Goal: Obtain resource: Obtain resource

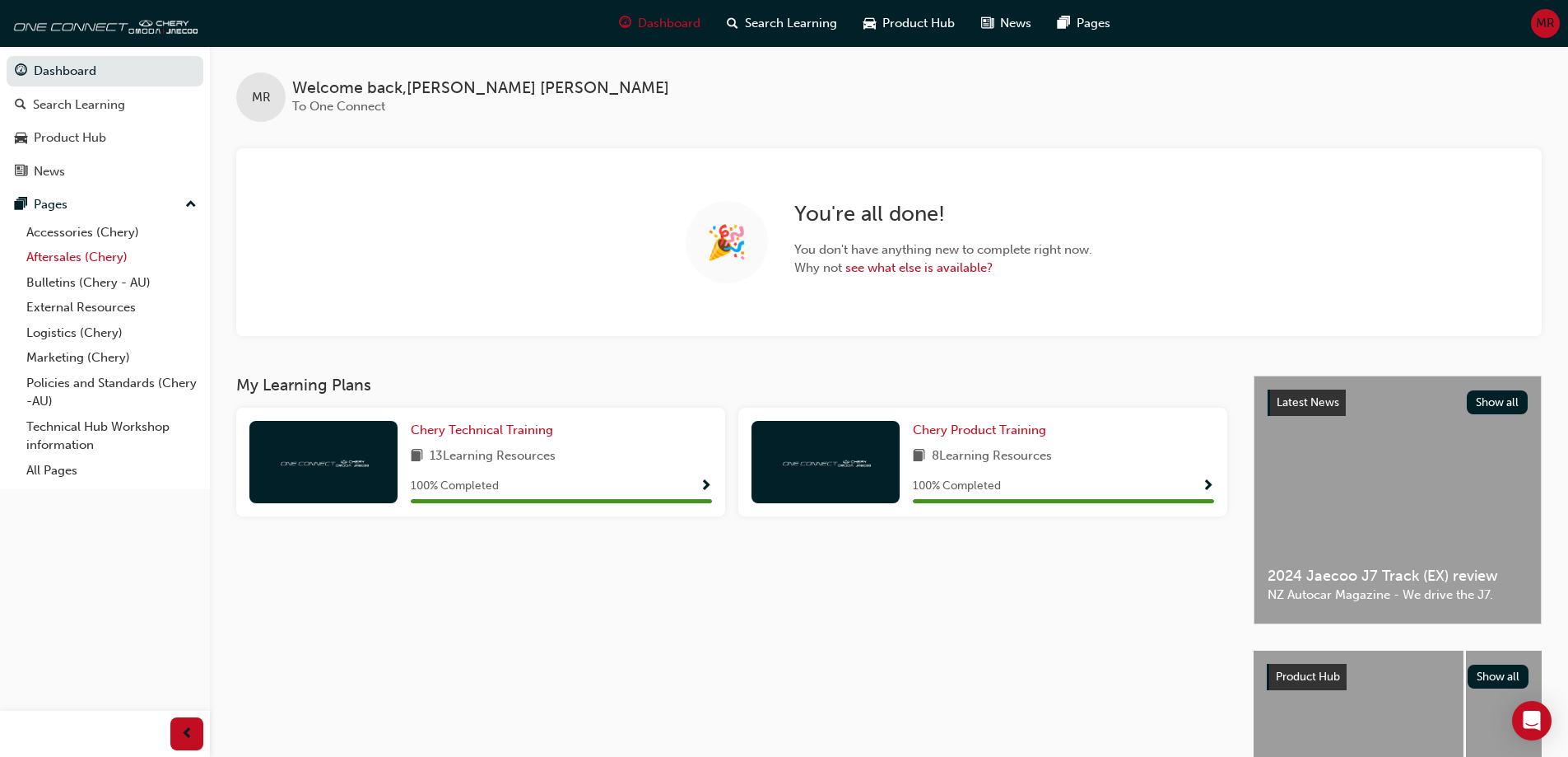
click at [54, 256] on link "Aftersales (Chery)" at bounding box center [111, 256] width 183 height 25
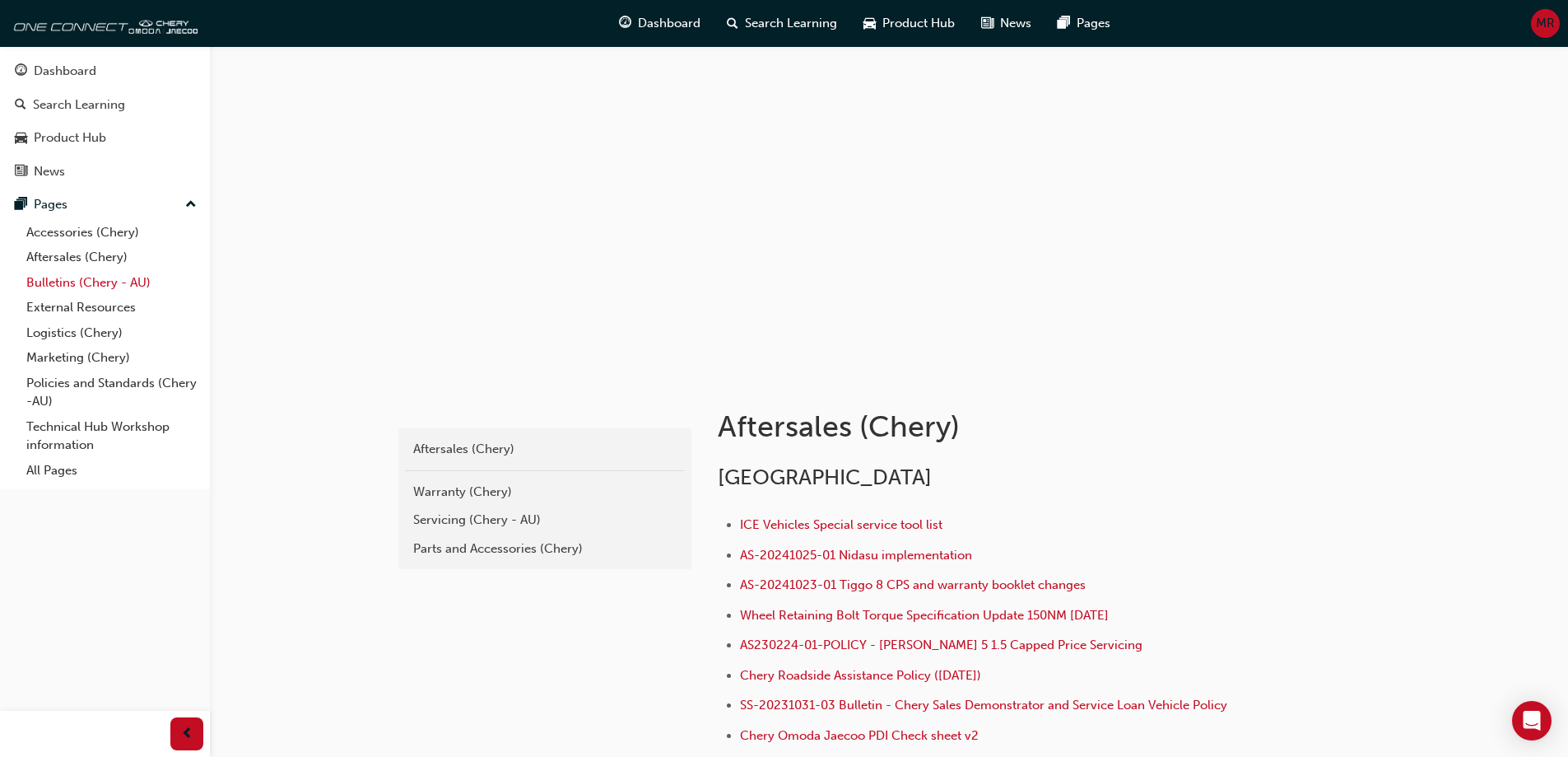
click at [61, 284] on link "Bulletins (Chery - AU)" at bounding box center [111, 283] width 183 height 25
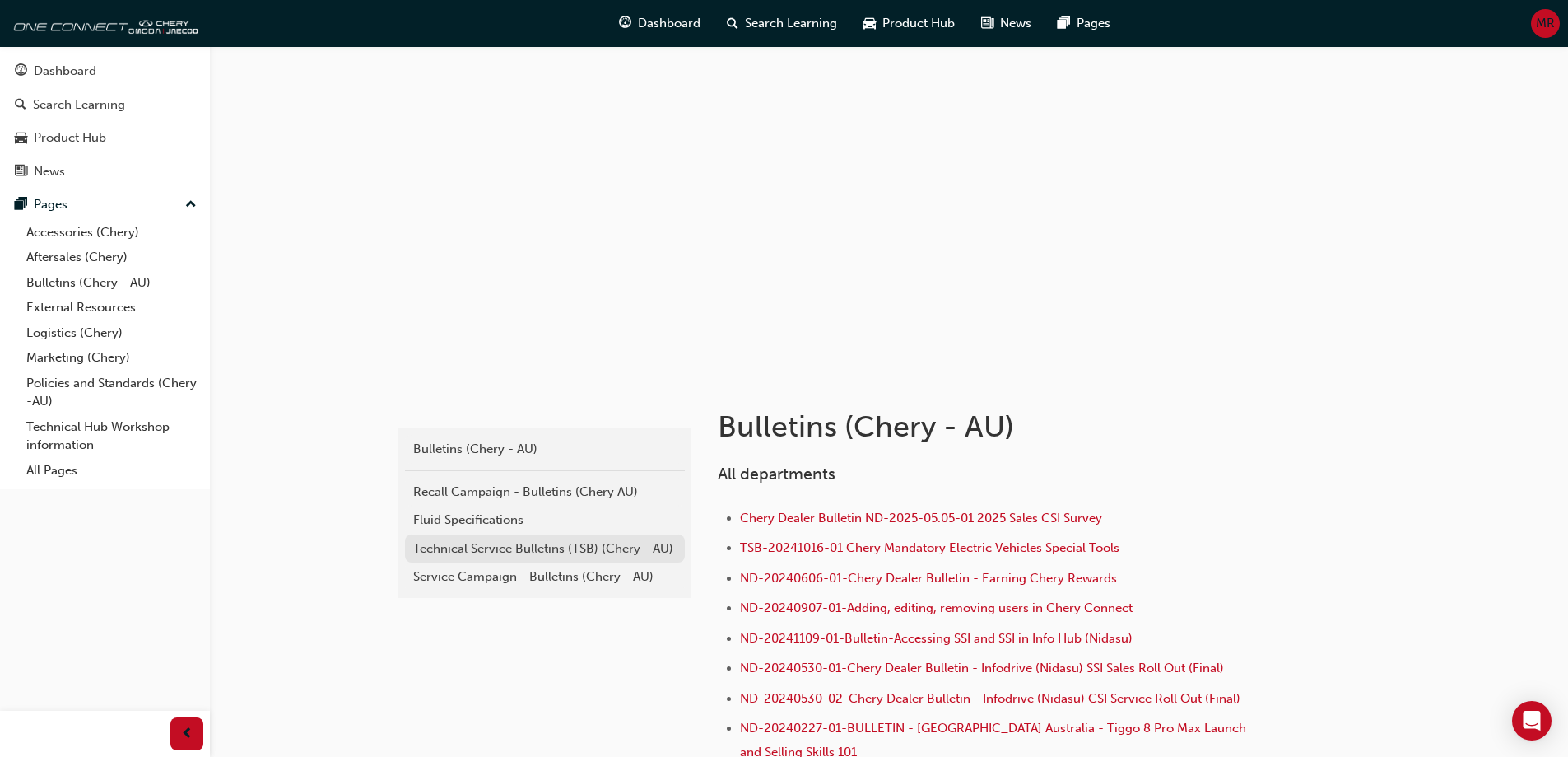
click at [445, 548] on div "Technical Service Bulletins (TSB) (Chery - AU)" at bounding box center [545, 548] width 264 height 19
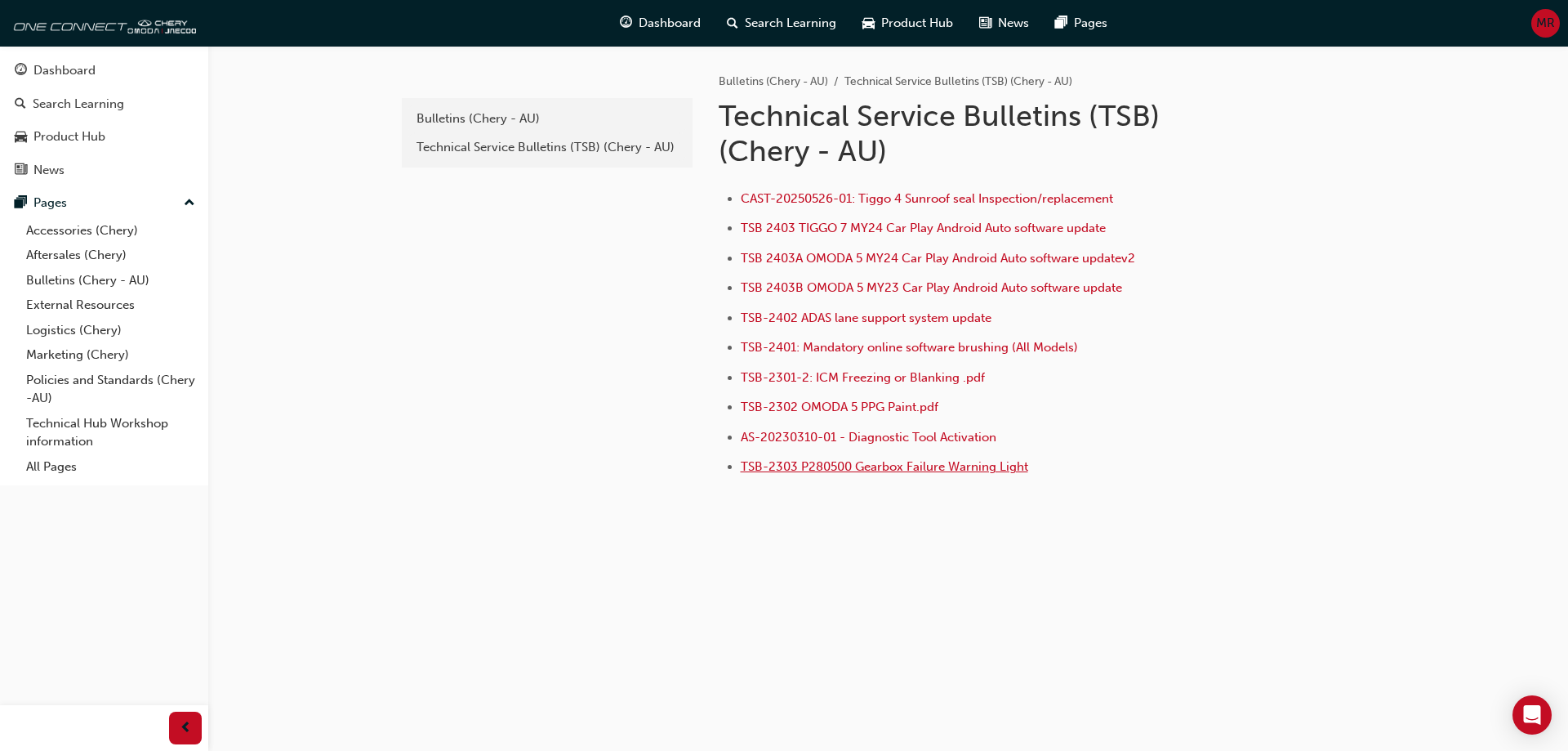
click at [867, 469] on span "TSB-2303 P280500 Gearbox Failure Warning Light" at bounding box center [885, 466] width 288 height 15
click at [486, 146] on div "Technical Service Bulletins (TSB) (Chery - AU)" at bounding box center [548, 148] width 262 height 19
click at [481, 119] on div "Bulletins (Chery - AU)" at bounding box center [548, 119] width 262 height 19
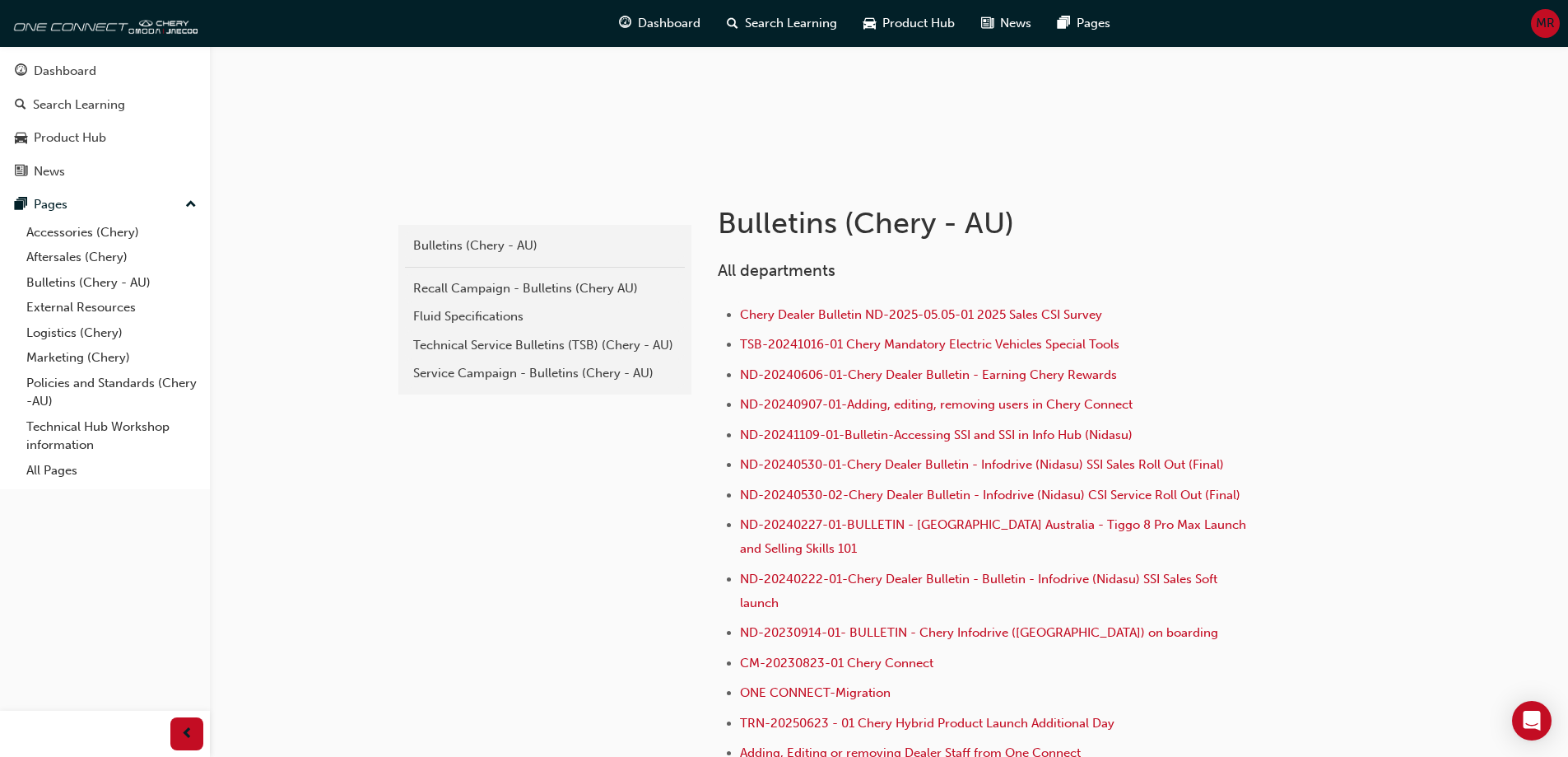
scroll to position [247, 0]
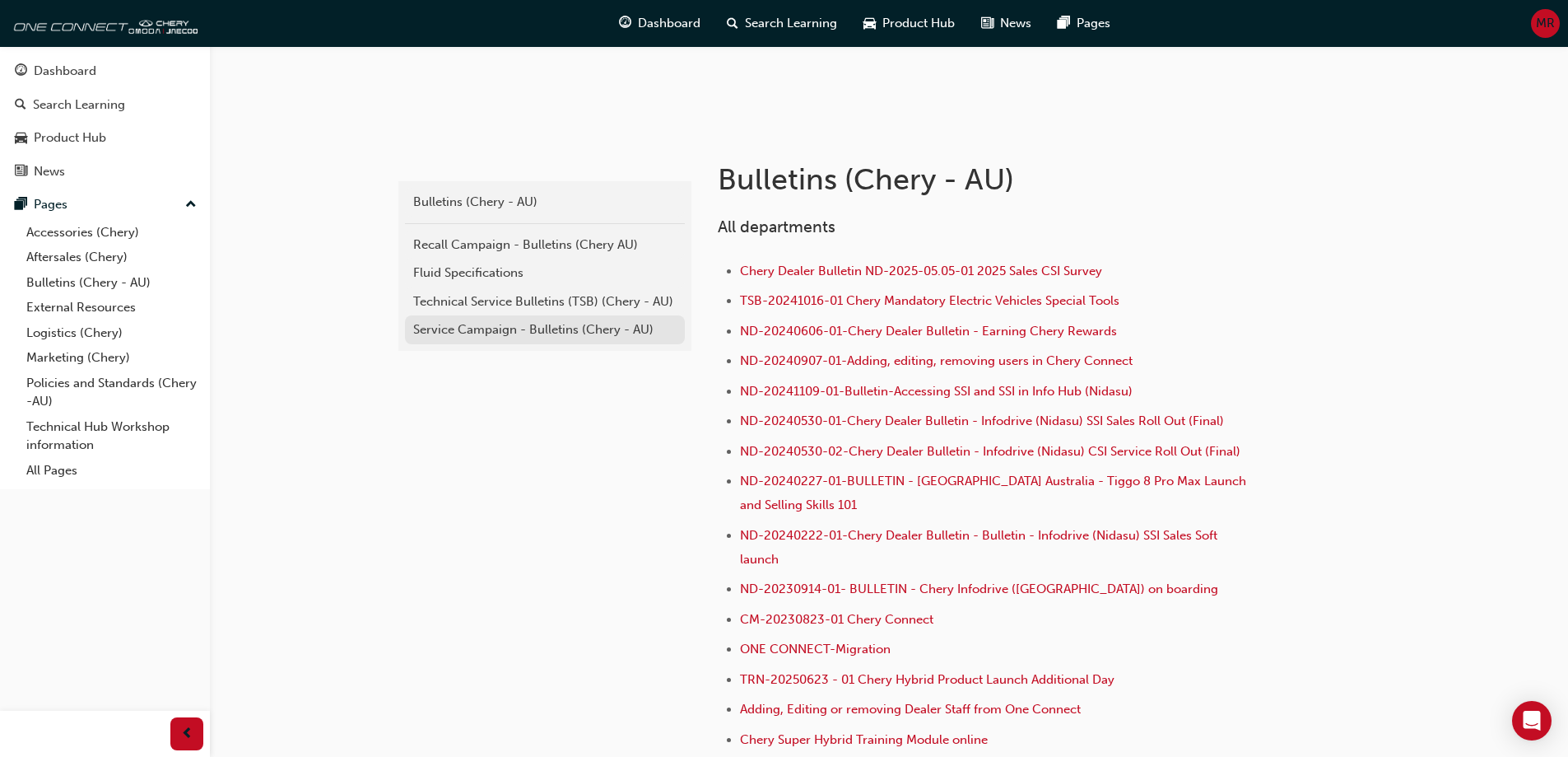
click at [457, 328] on div "Service Campaign - Bulletins (Chery - AU)" at bounding box center [545, 329] width 264 height 19
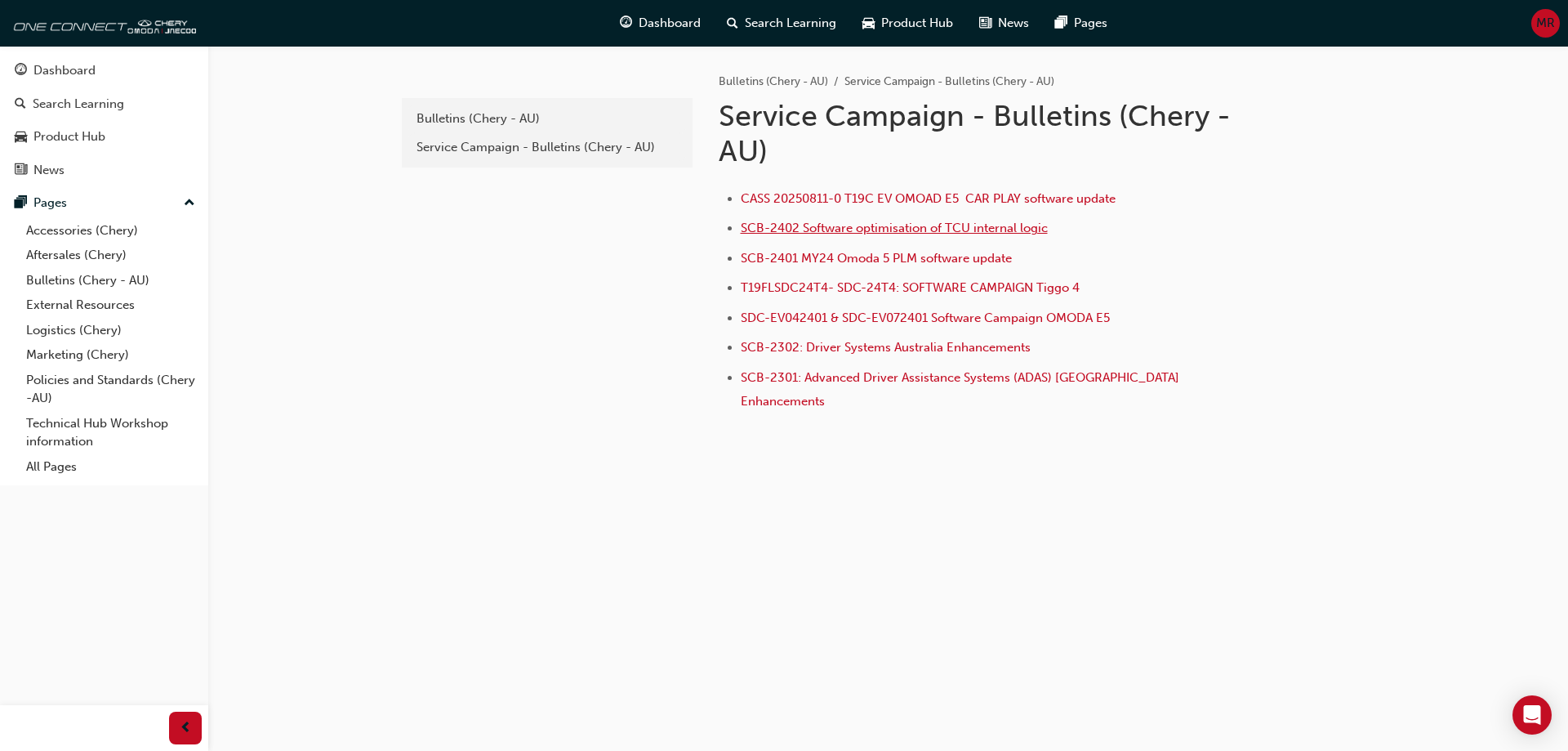
click at [830, 229] on span "SCB-2402 Software optimisation of TCU internal logic" at bounding box center [894, 228] width 307 height 15
click at [806, 235] on li "SCB-2402 Software optimisation of TCU internal logic" at bounding box center [995, 230] width 509 height 24
click at [807, 230] on span "SCB-2402 Software optimisation of TCU internal logic" at bounding box center [894, 228] width 307 height 15
click at [470, 120] on div "Bulletins (Chery - AU)" at bounding box center [548, 119] width 262 height 19
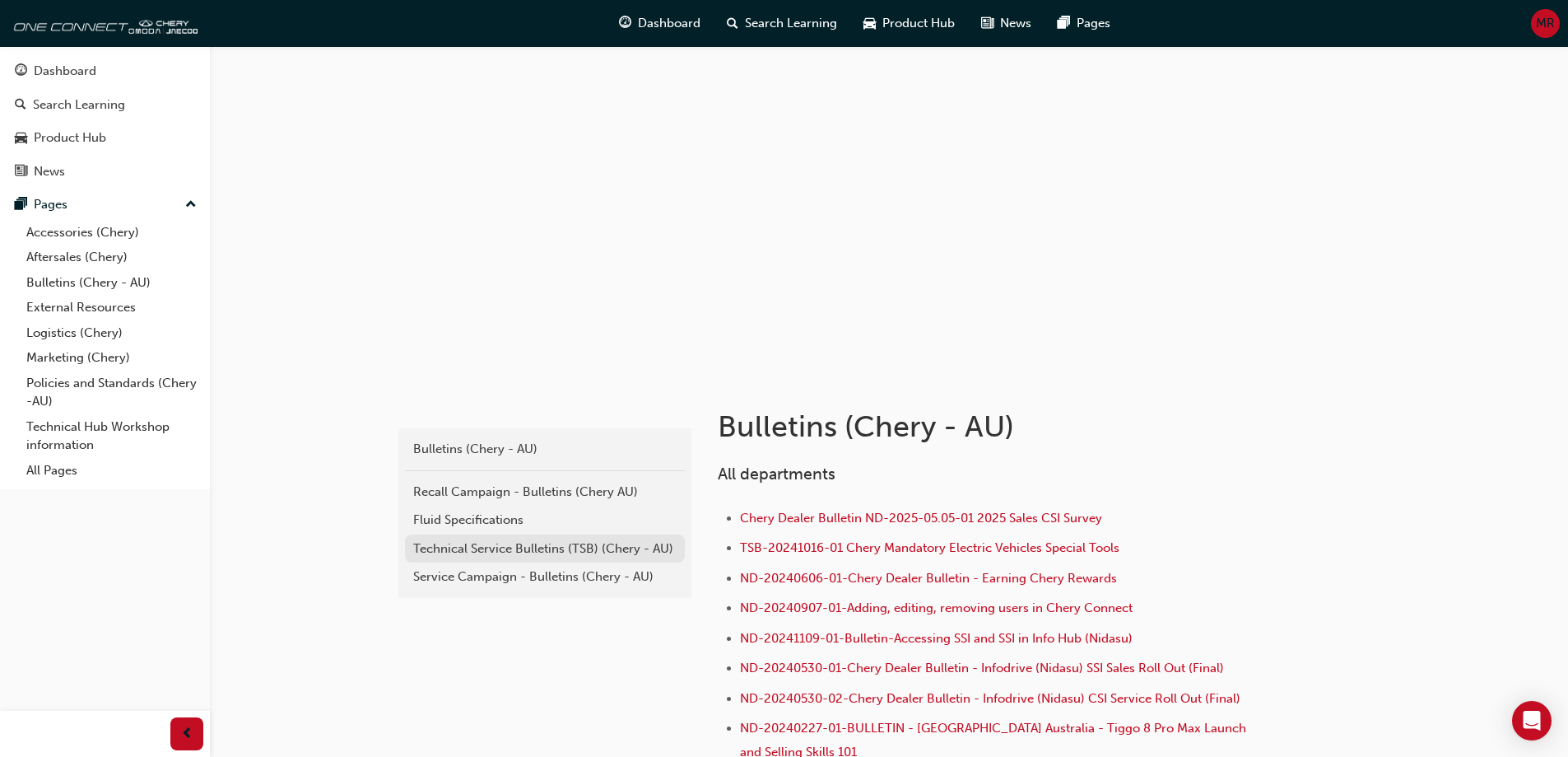
click at [454, 550] on div "Technical Service Bulletins (TSB) (Chery - AU)" at bounding box center [545, 548] width 264 height 19
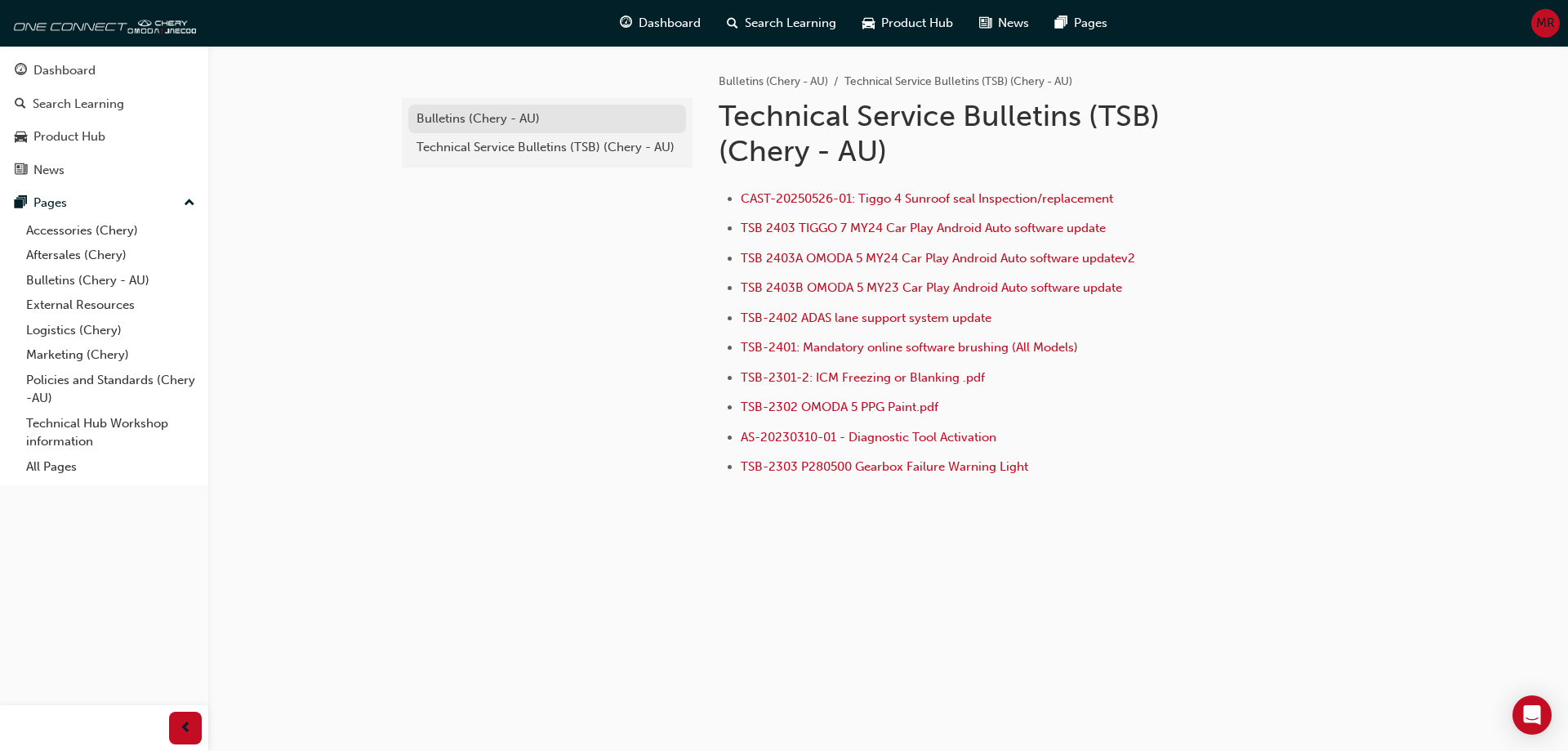
click at [465, 114] on div "Bulletins (Chery - AU)" at bounding box center [548, 119] width 262 height 19
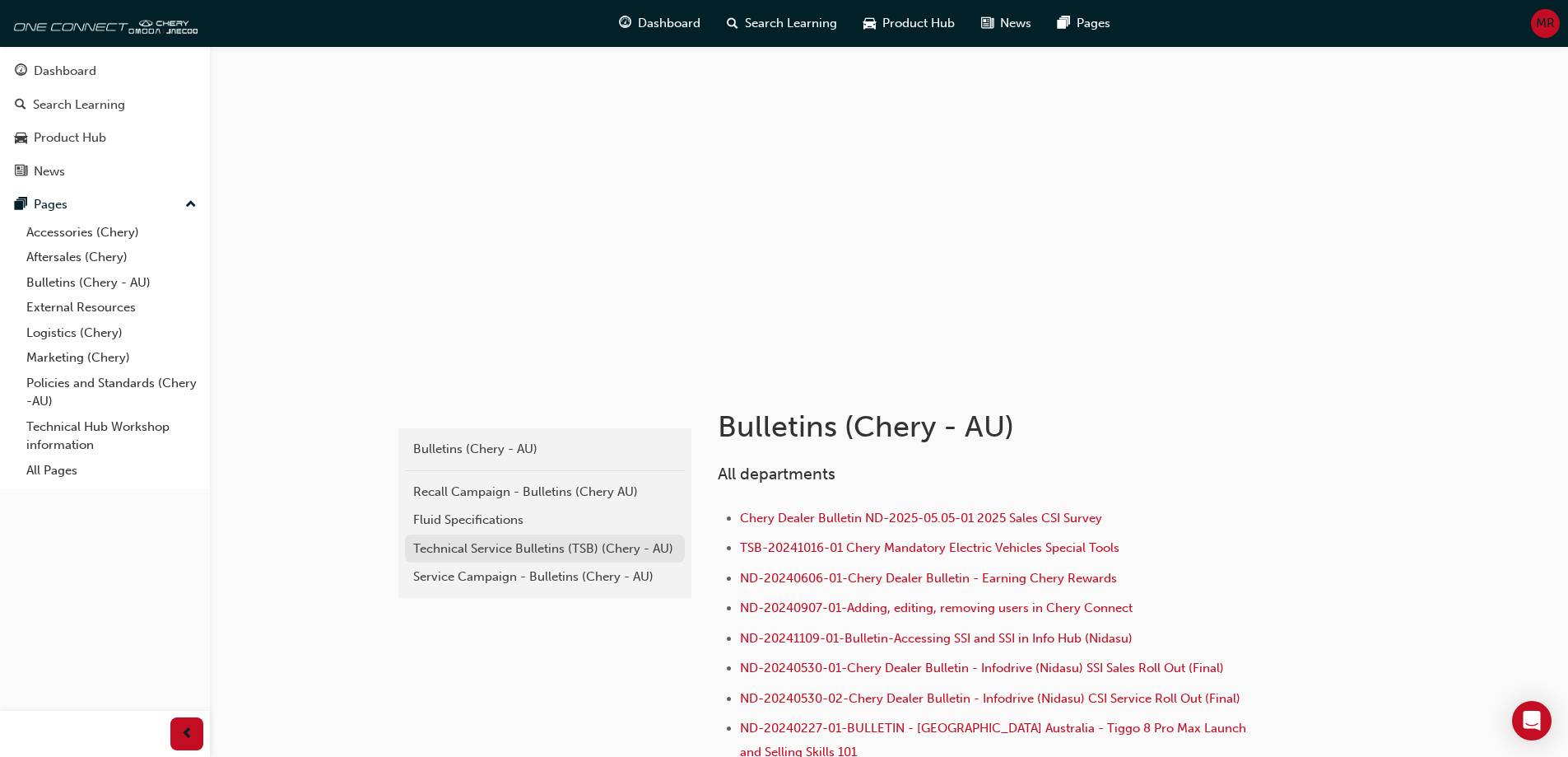
click at [452, 547] on div "Technical Service Bulletins (TSB) (Chery - AU)" at bounding box center [545, 548] width 264 height 19
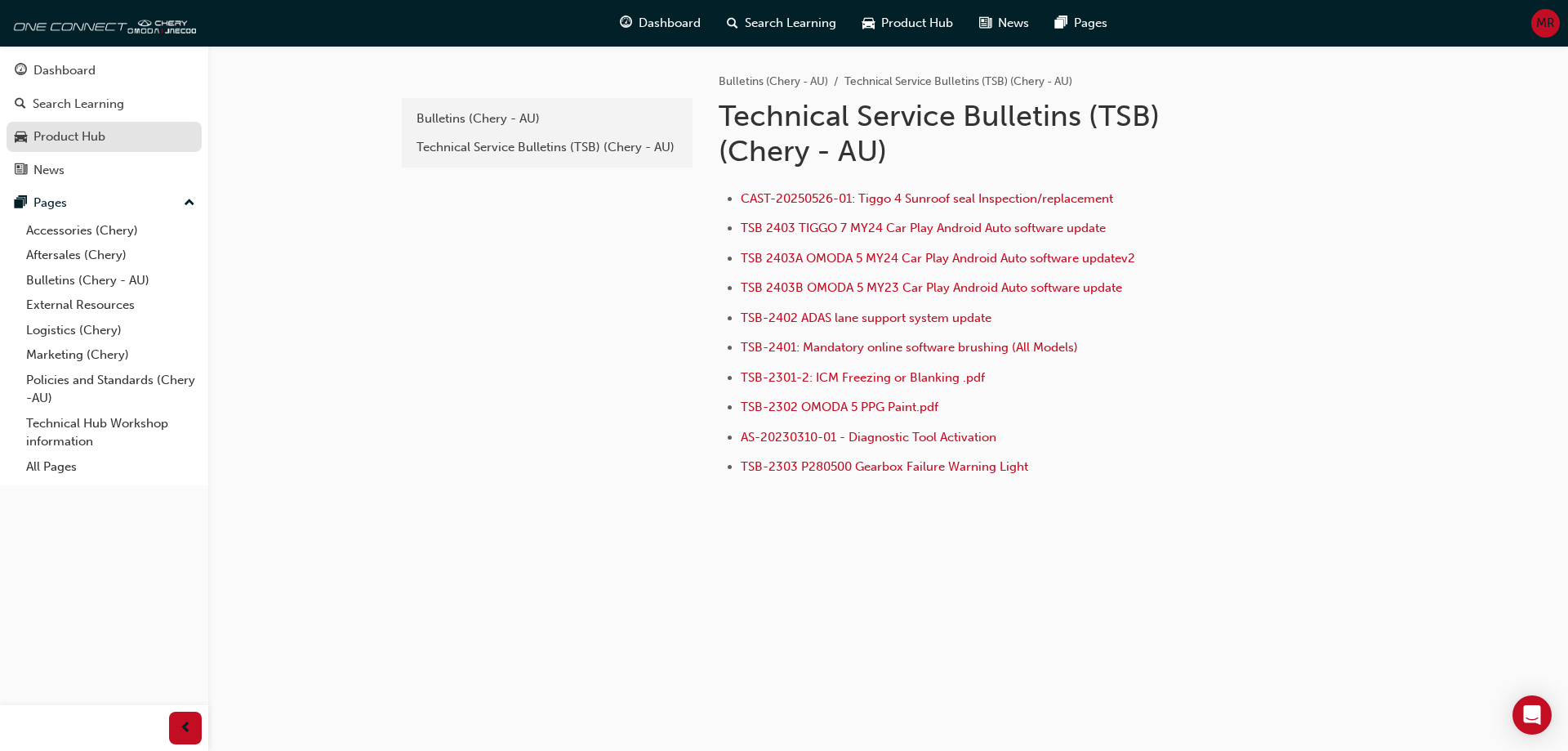
click at [55, 130] on div "Product Hub" at bounding box center [69, 136] width 71 height 19
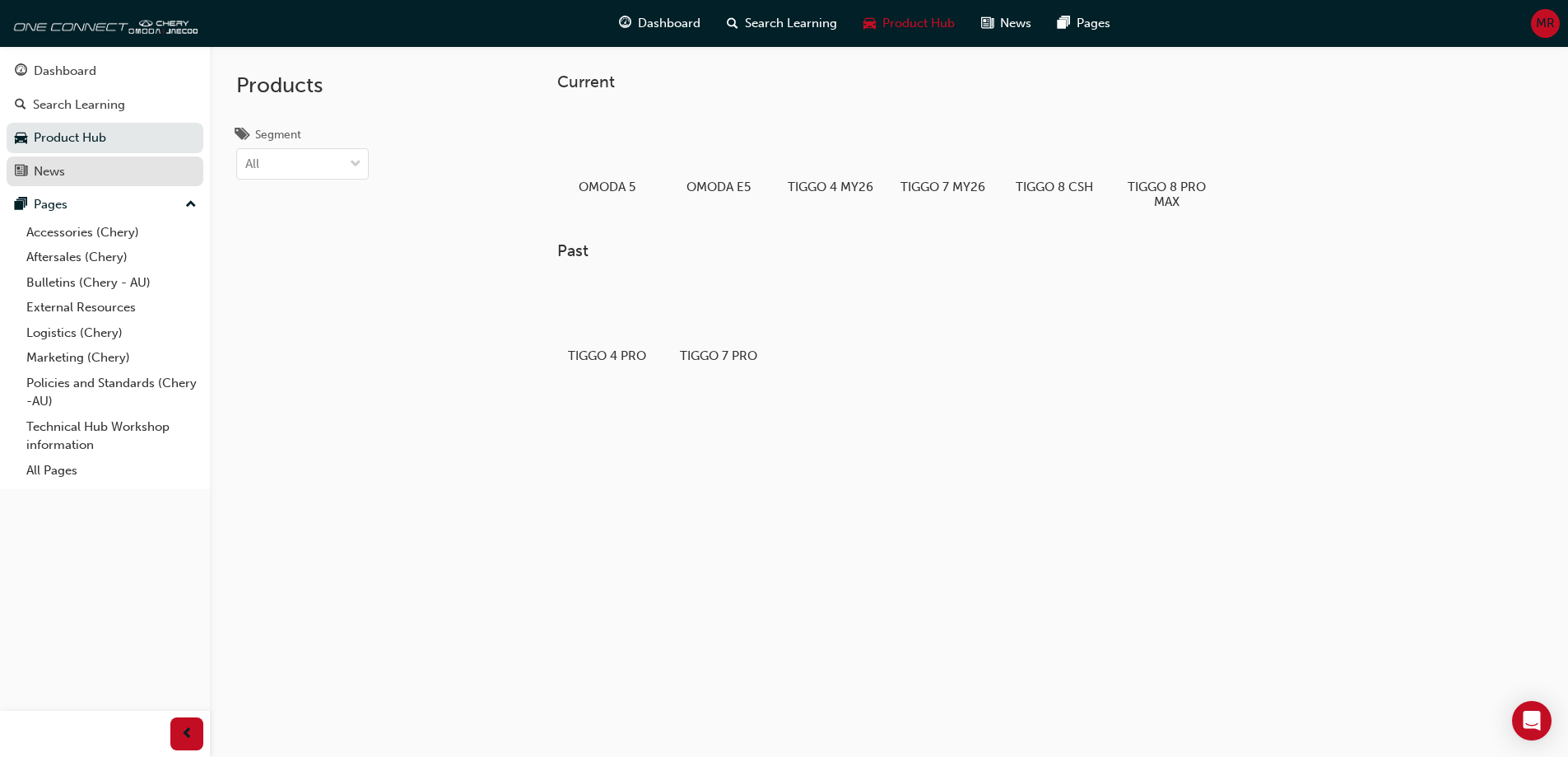
click at [57, 167] on div "News" at bounding box center [49, 171] width 31 height 19
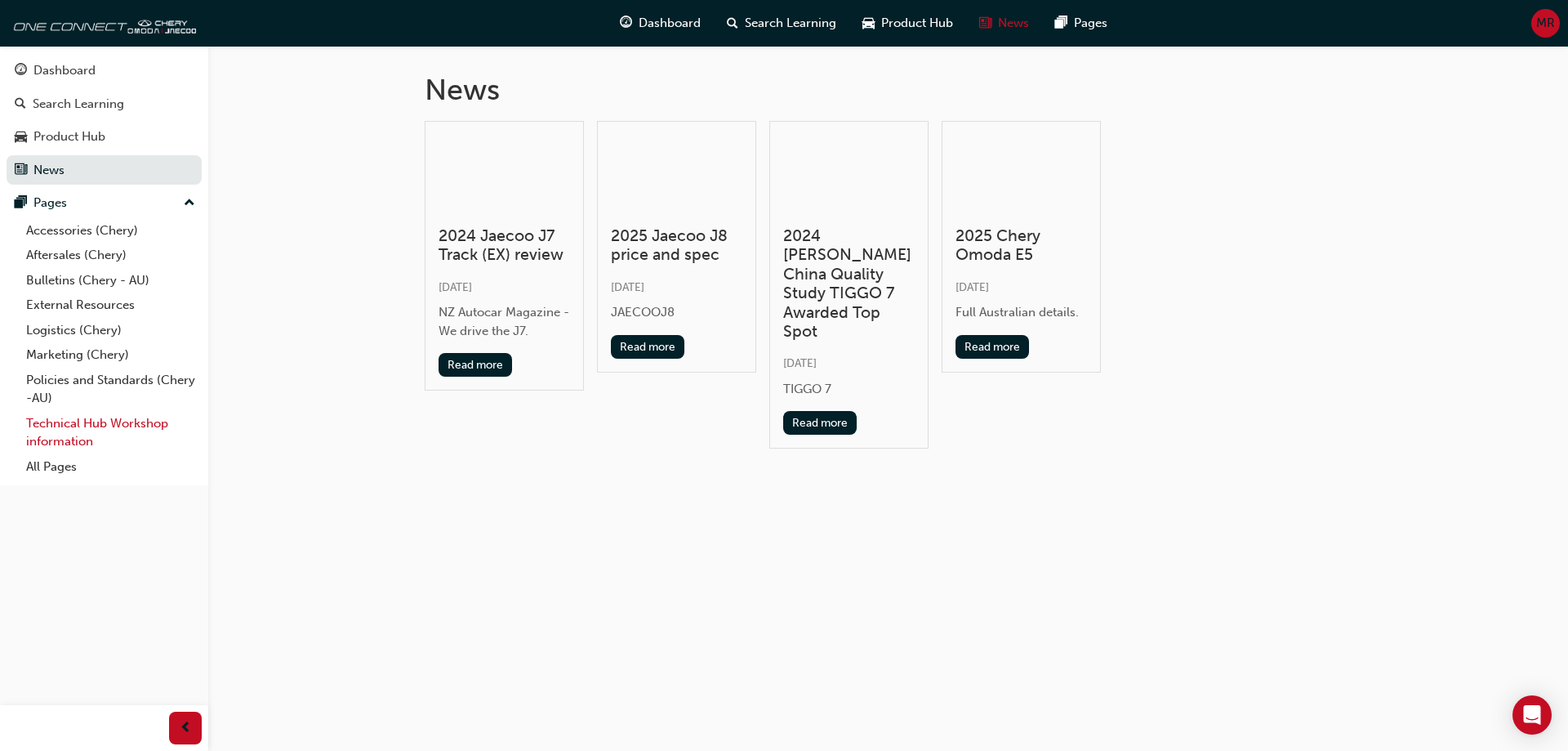
click at [78, 434] on link "Technical Hub Workshop information" at bounding box center [110, 433] width 182 height 44
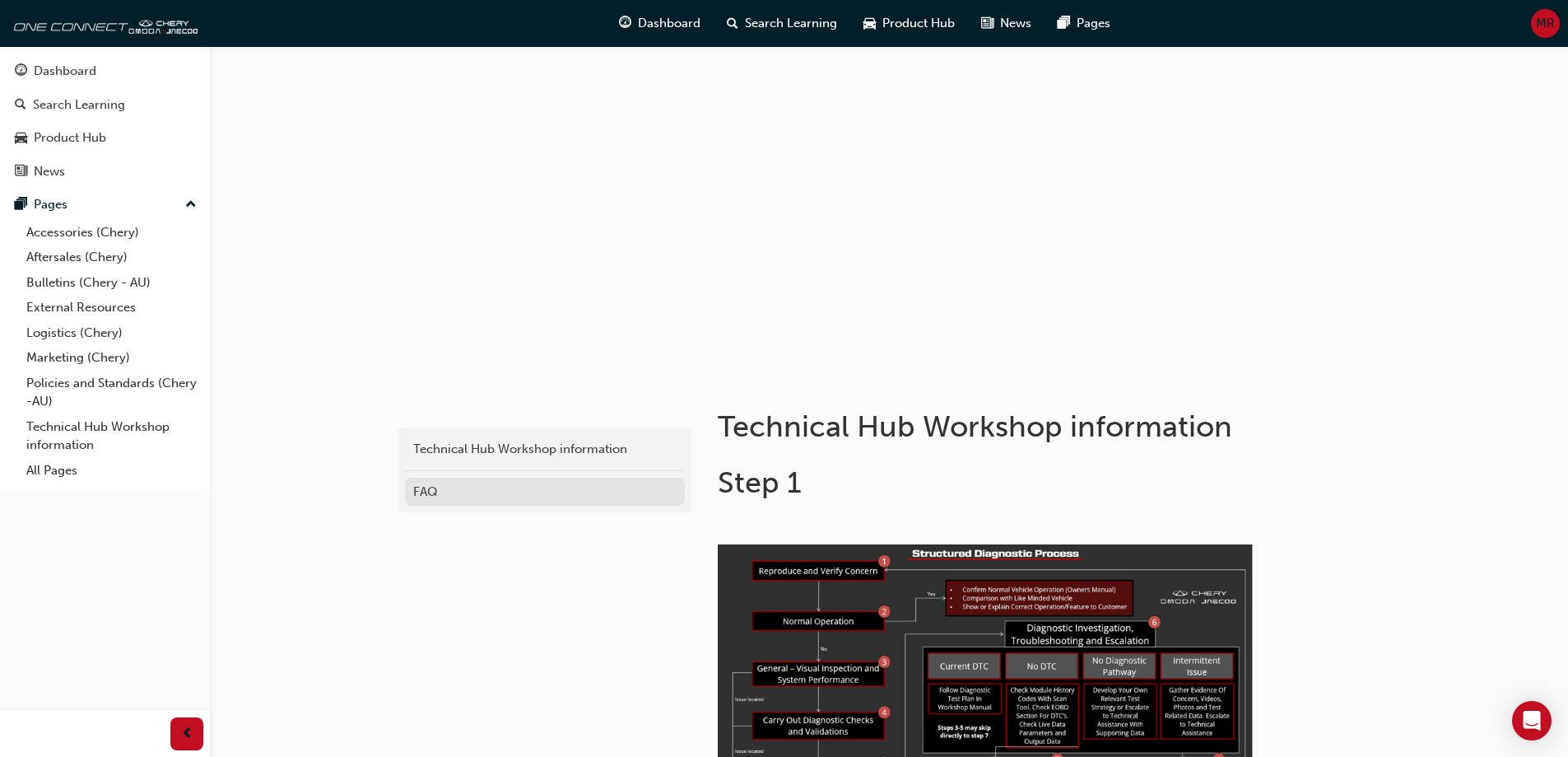
click at [428, 489] on div "FAQ" at bounding box center [545, 492] width 264 height 19
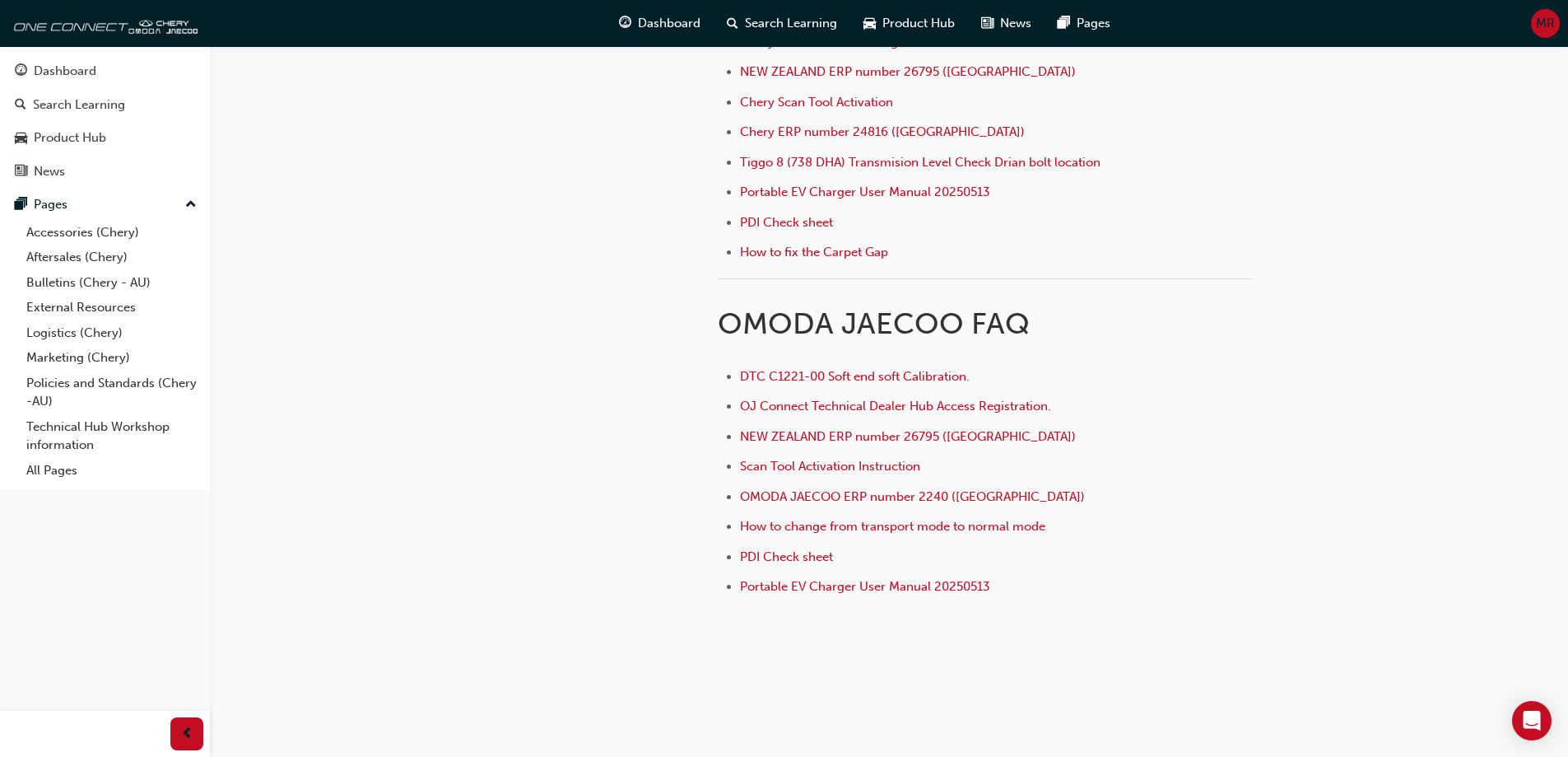
scroll to position [714, 0]
click at [867, 587] on span "Portable EV Charger User Manual 20250513" at bounding box center [864, 584] width 250 height 15
